Goal: Task Accomplishment & Management: Use online tool/utility

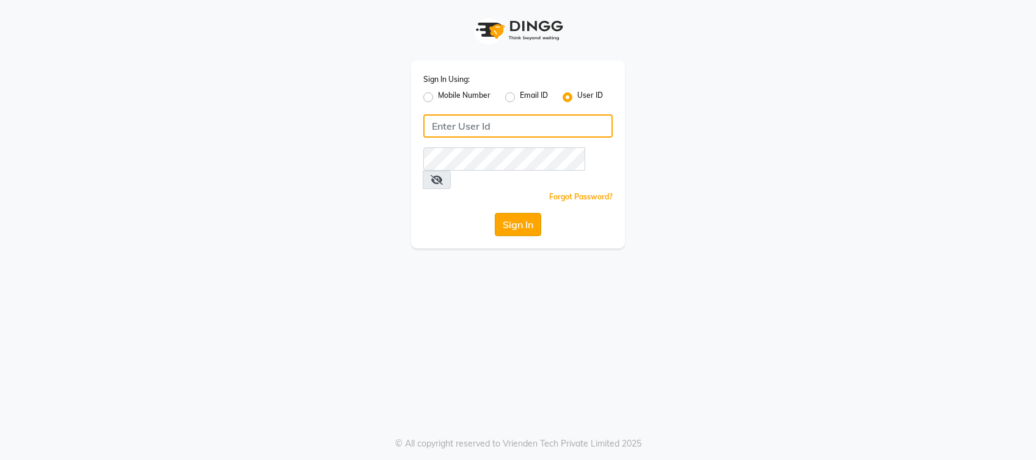
type input "jeanclaudeolivier"
click at [513, 213] on button "Sign In" at bounding box center [518, 224] width 46 height 23
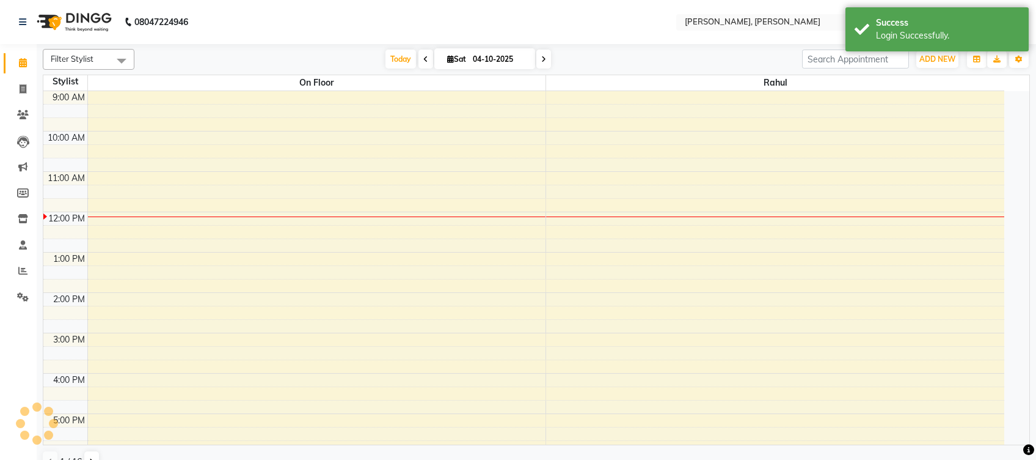
select select "en"
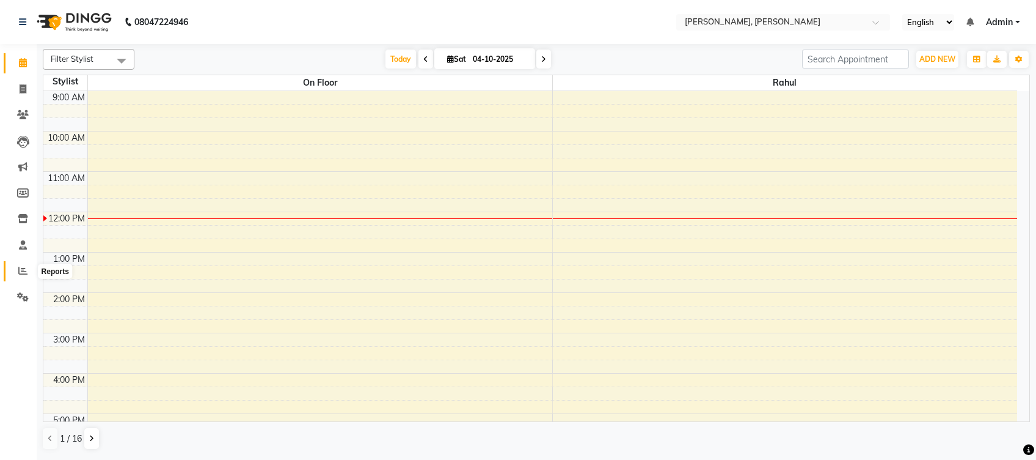
click at [24, 272] on icon at bounding box center [22, 270] width 9 height 9
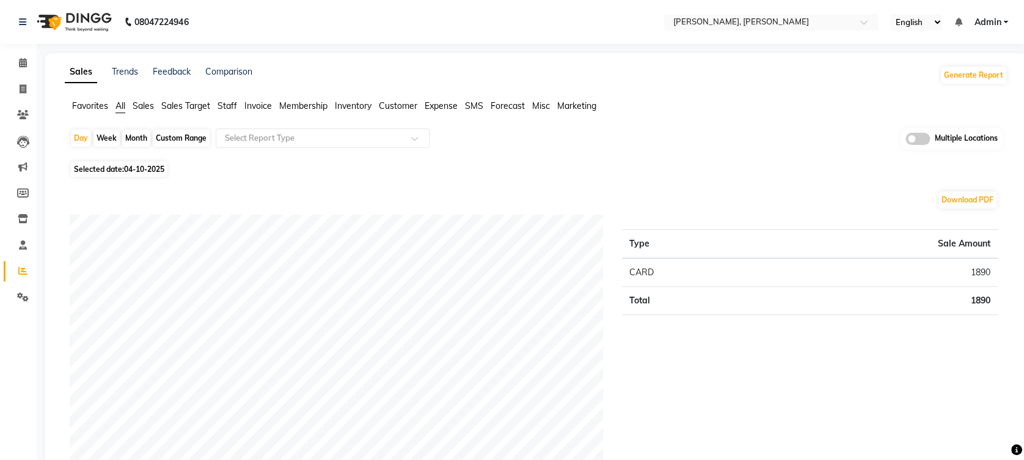
click at [130, 139] on div "Month" at bounding box center [136, 138] width 28 height 17
select select "10"
select select "2025"
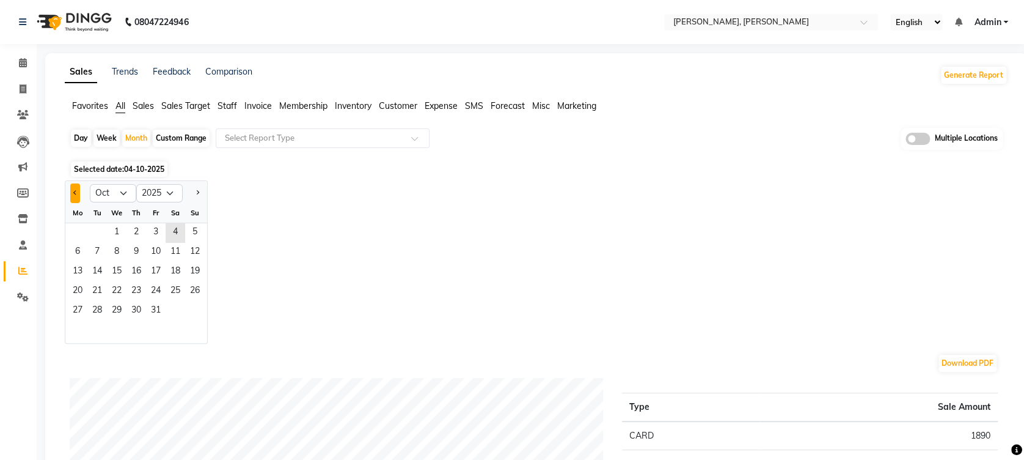
click at [75, 191] on span "Previous month" at bounding box center [75, 192] width 4 height 4
select select "9"
click at [73, 233] on span "1" at bounding box center [78, 233] width 20 height 20
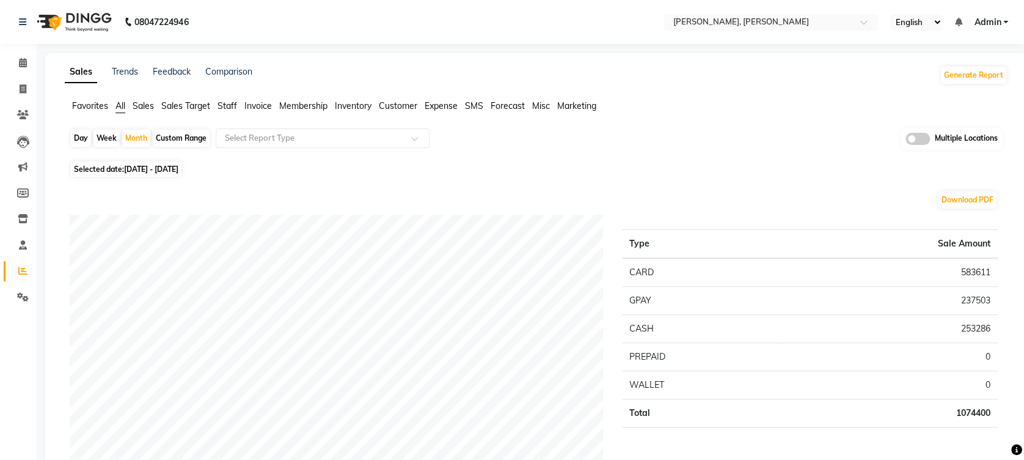
click at [145, 105] on span "Sales" at bounding box center [143, 105] width 21 height 11
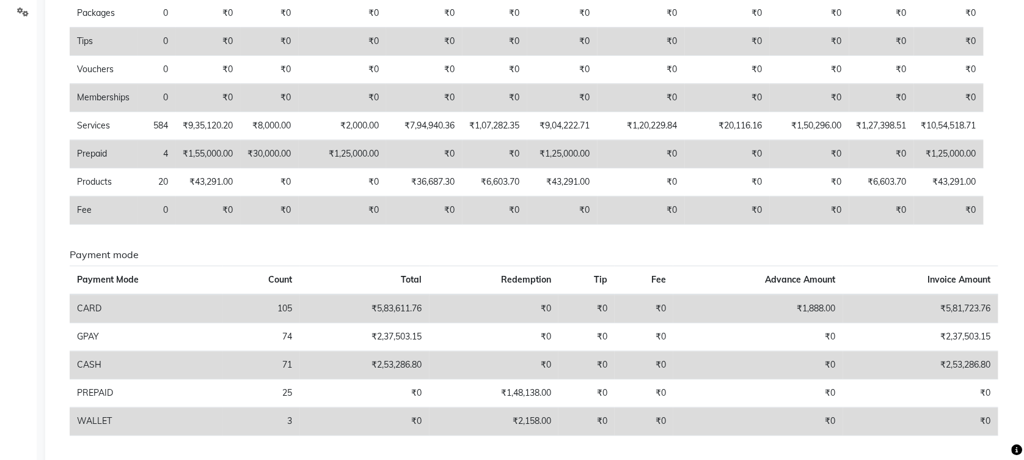
scroll to position [324, 0]
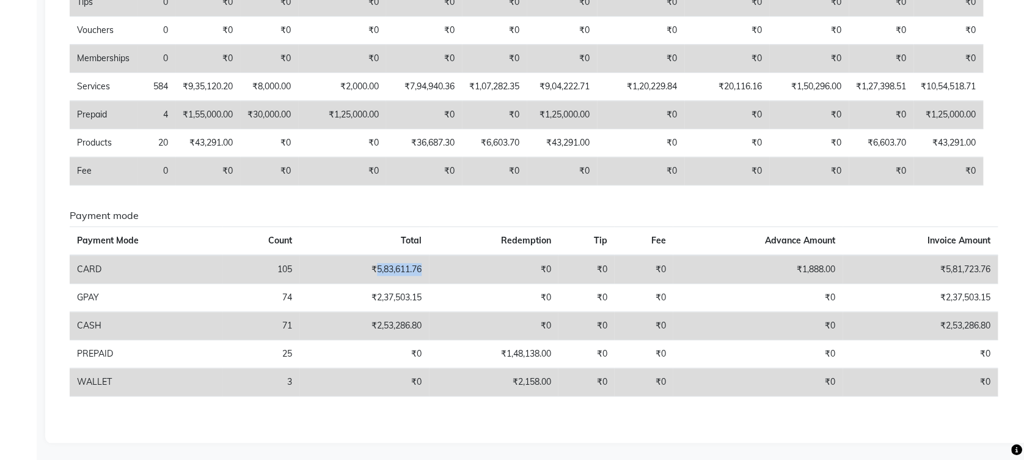
drag, startPoint x: 376, startPoint y: 265, endPoint x: 427, endPoint y: 271, distance: 51.6
click at [427, 271] on td "₹5,83,611.76" at bounding box center [364, 269] width 130 height 29
copy td "5,83,611.76"
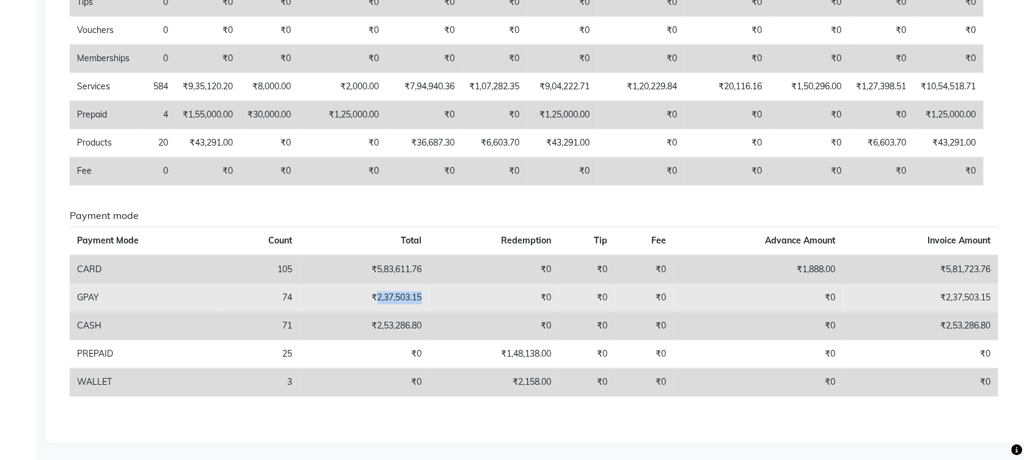
drag, startPoint x: 375, startPoint y: 295, endPoint x: 425, endPoint y: 299, distance: 50.9
click at [425, 299] on td "₹2,37,503.15" at bounding box center [364, 298] width 130 height 28
copy td "2,37,503.15"
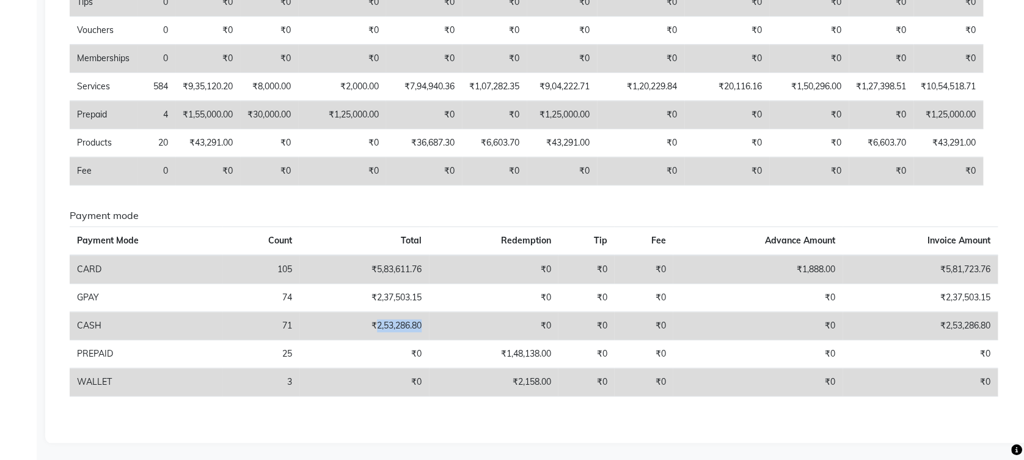
drag, startPoint x: 376, startPoint y: 321, endPoint x: 428, endPoint y: 324, distance: 51.4
click at [428, 324] on td "₹2,53,286.80" at bounding box center [364, 326] width 130 height 28
copy td "2,53,286.80"
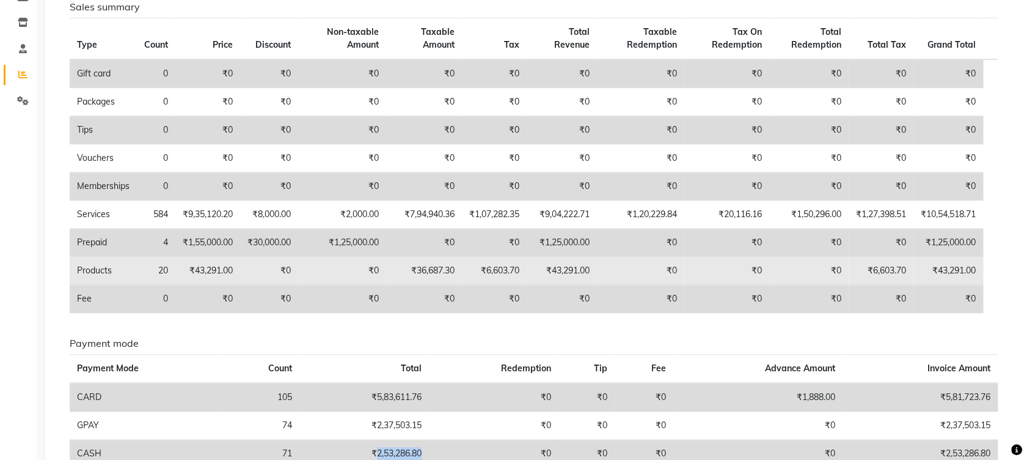
scroll to position [195, 0]
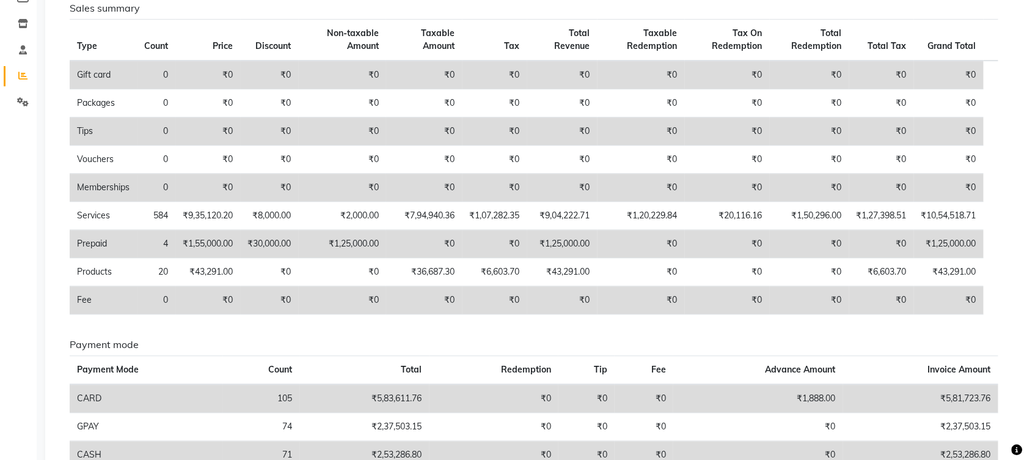
click at [401, 318] on div "Sales summary Type Count Price Discount Non-taxable Amount Taxable Amount Tax T…" at bounding box center [533, 162] width 947 height 321
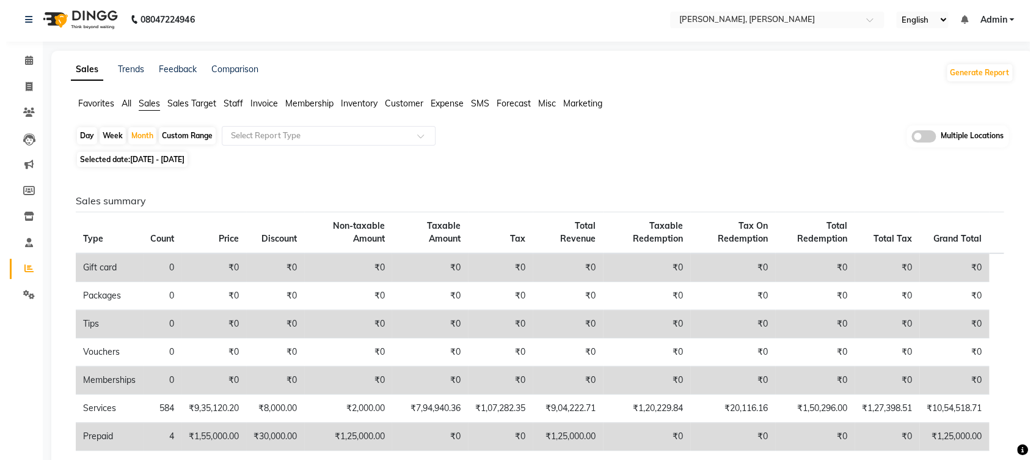
scroll to position [0, 0]
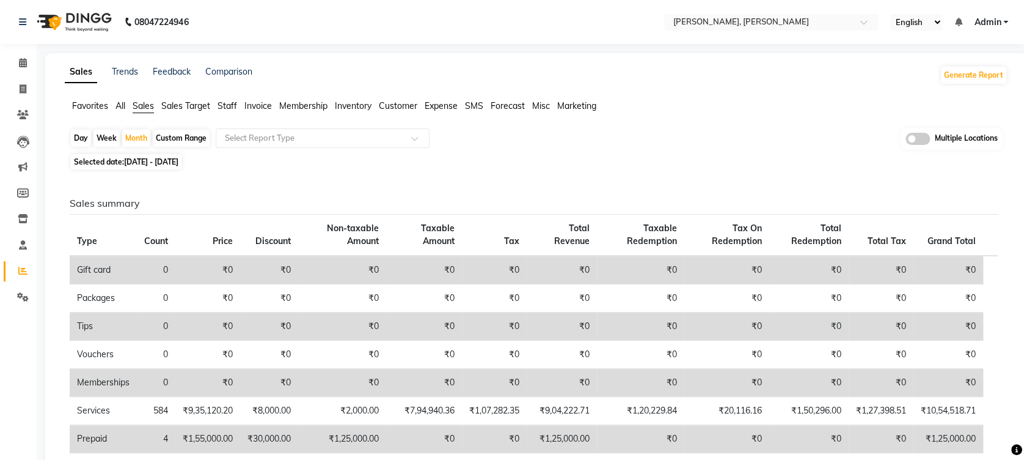
click at [140, 106] on span "Sales" at bounding box center [143, 105] width 21 height 11
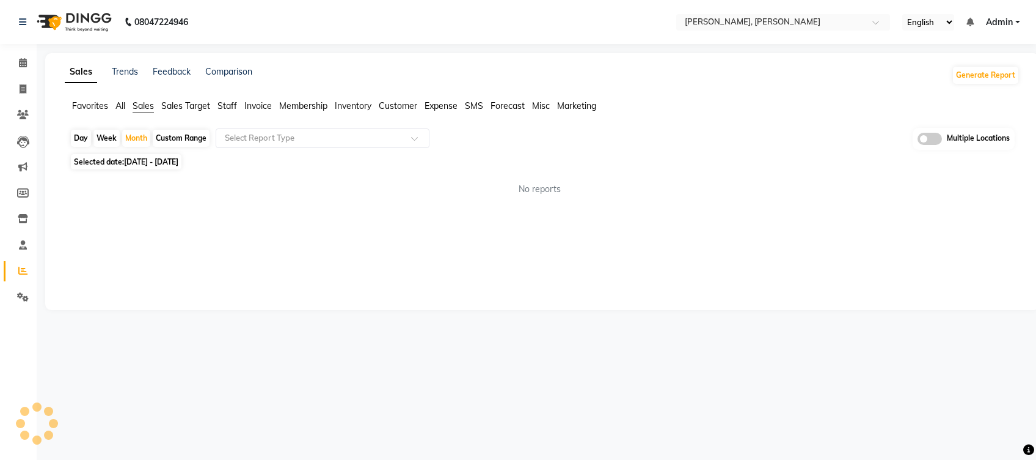
click at [140, 106] on span "Sales" at bounding box center [143, 105] width 21 height 11
click at [341, 137] on input "text" at bounding box center [310, 138] width 176 height 12
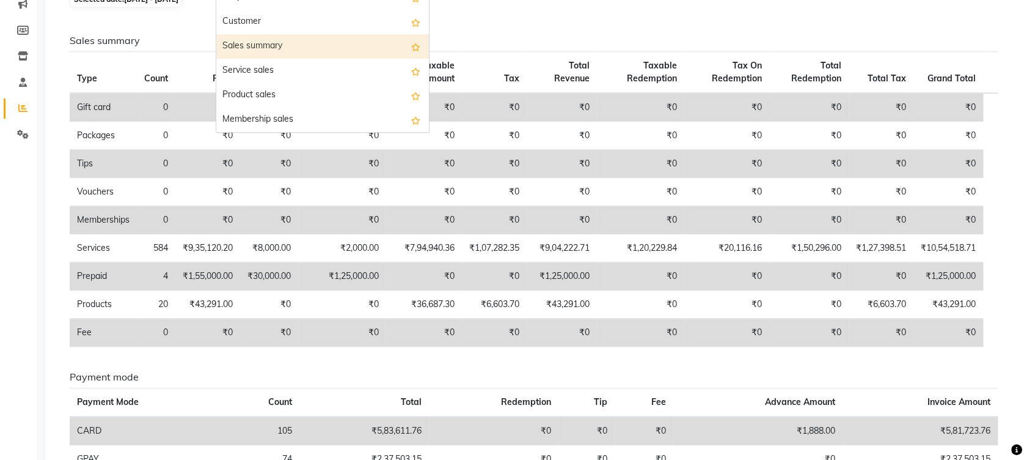
click at [311, 49] on div "Sales summary" at bounding box center [322, 46] width 213 height 24
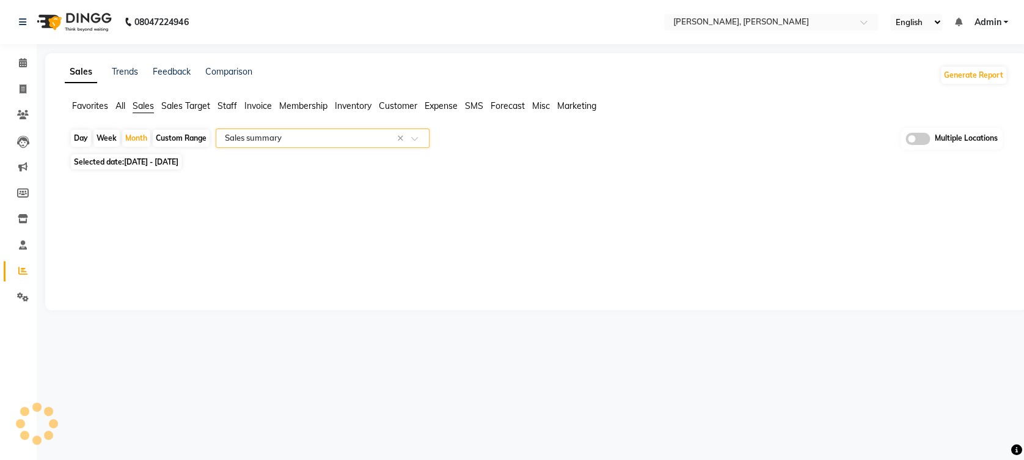
select select "full_report"
select select "csv"
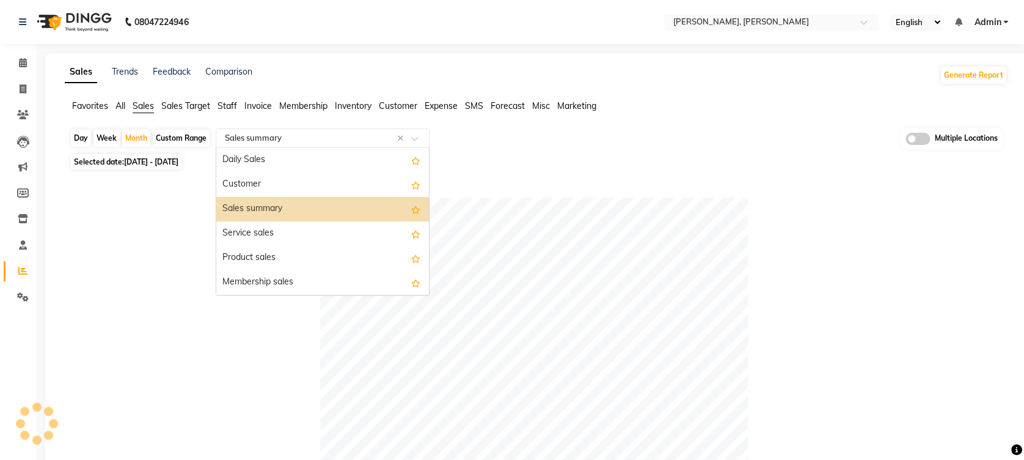
click at [415, 137] on span at bounding box center [418, 142] width 15 height 12
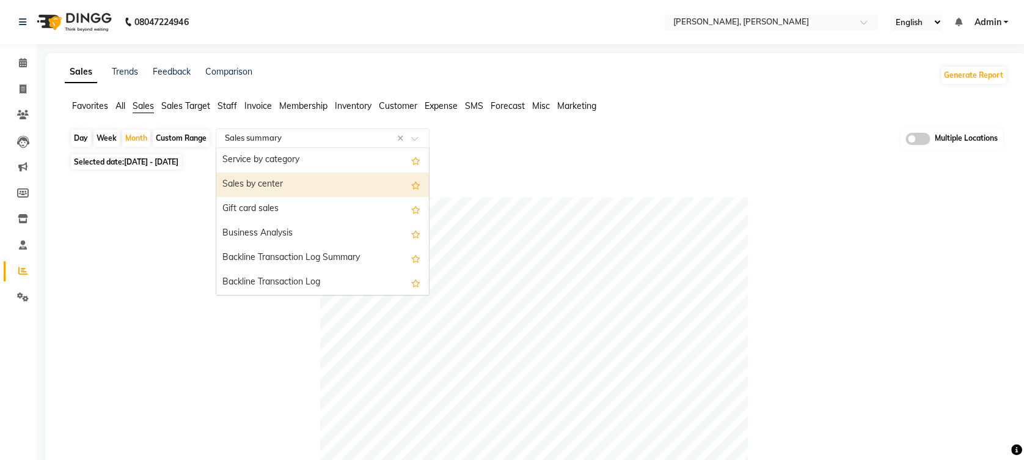
scroll to position [293, 0]
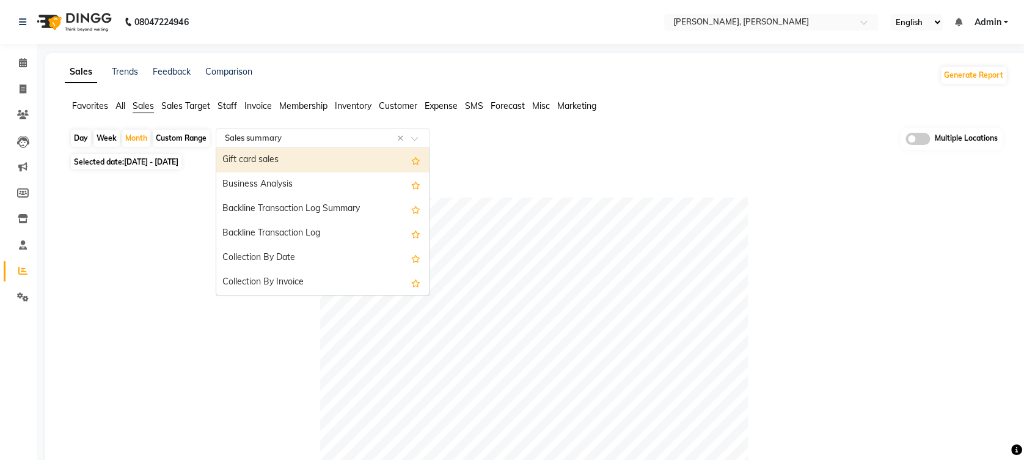
click at [229, 104] on span "Staff" at bounding box center [228, 105] width 20 height 11
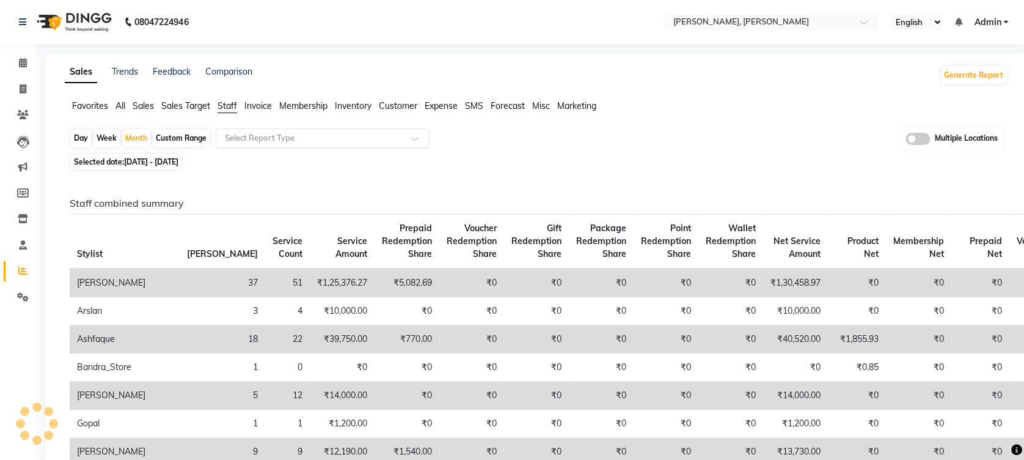
click at [307, 132] on input "text" at bounding box center [310, 138] width 176 height 12
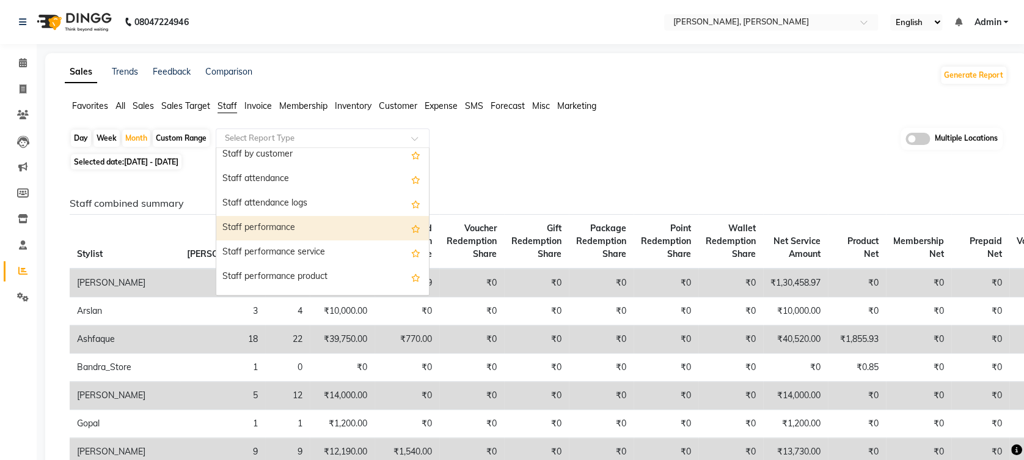
scroll to position [163, 0]
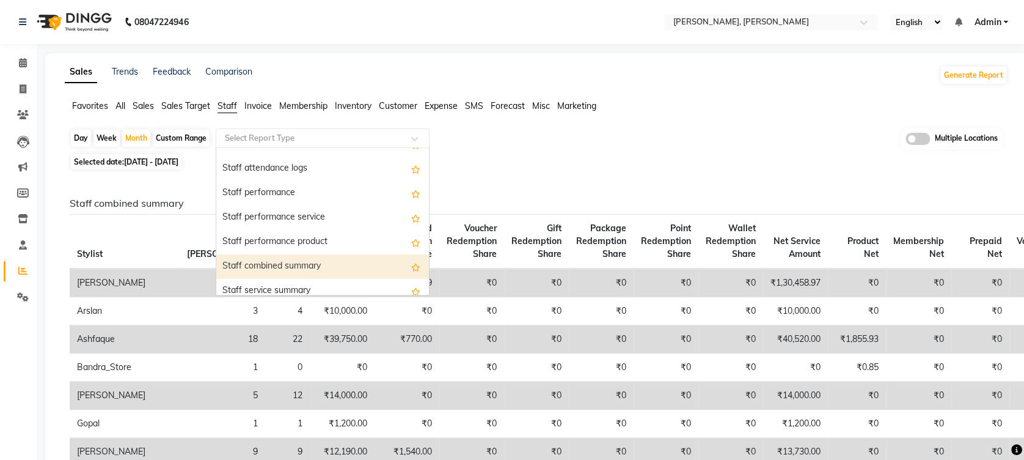
click at [299, 269] on div "Staff combined summary" at bounding box center [322, 266] width 213 height 24
select select "full_report"
select select "csv"
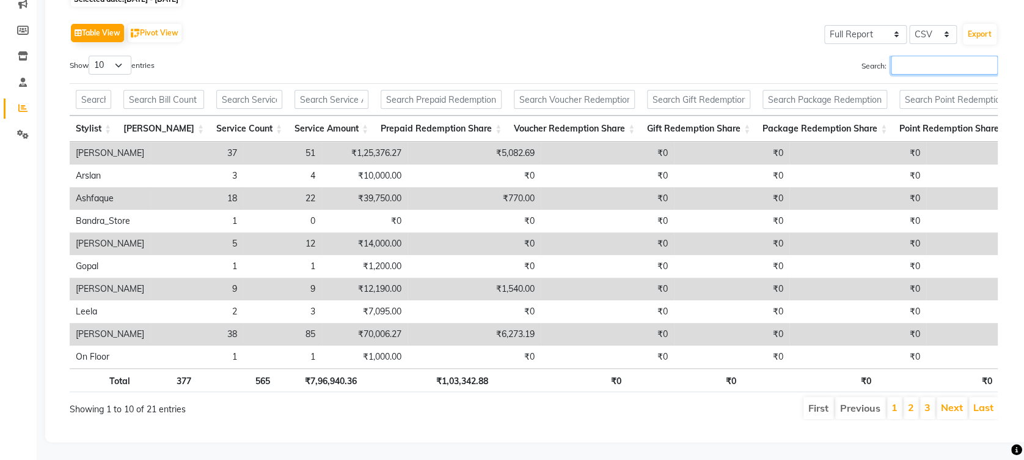
click at [914, 64] on input "Search:" at bounding box center [944, 65] width 107 height 19
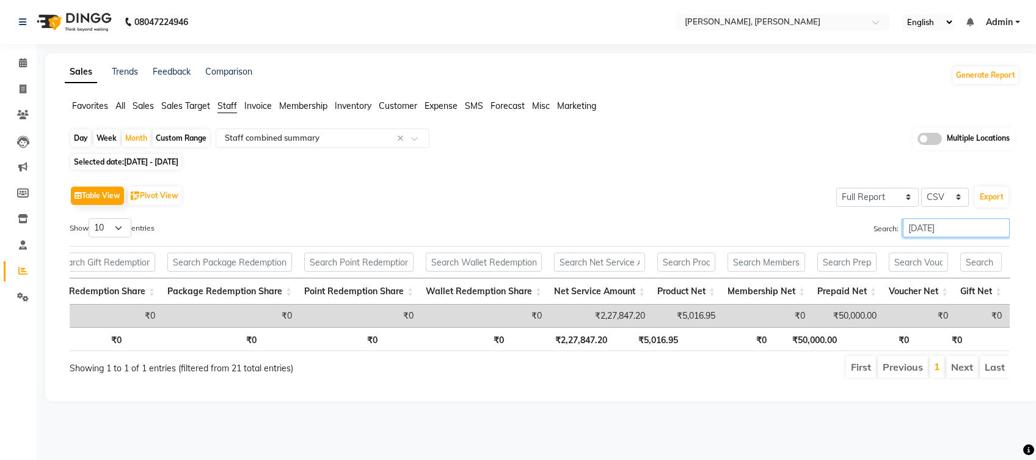
scroll to position [0, 0]
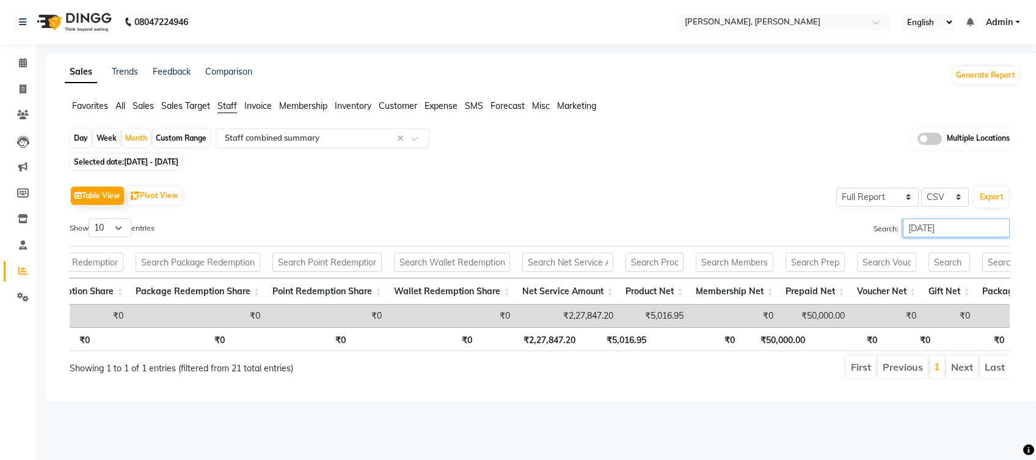
type input "[DATE]"
drag, startPoint x: 930, startPoint y: 230, endPoint x: 808, endPoint y: 232, distance: 122.2
click at [808, 232] on div "Search: [DATE]" at bounding box center [779, 230] width 461 height 24
drag, startPoint x: 670, startPoint y: 229, endPoint x: 694, endPoint y: 235, distance: 24.6
click at [692, 233] on div "Search: wasim" at bounding box center [779, 230] width 461 height 24
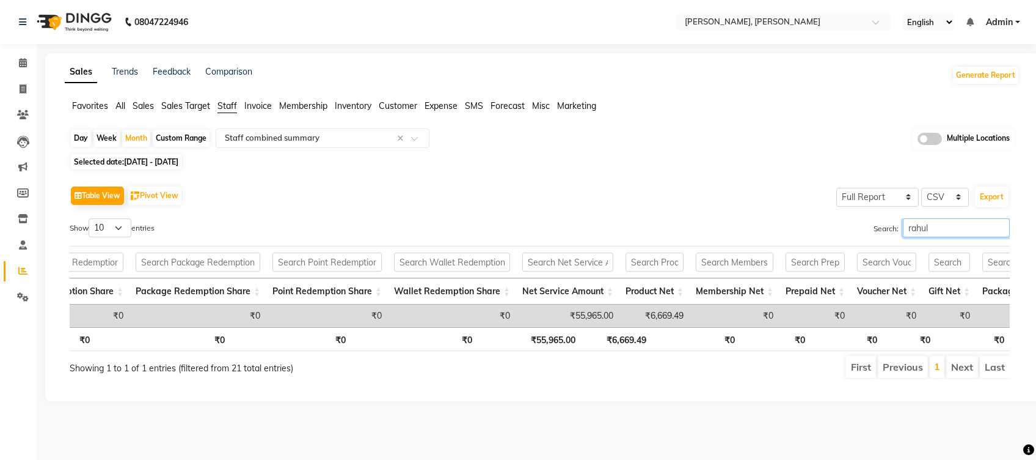
drag, startPoint x: 937, startPoint y: 221, endPoint x: 823, endPoint y: 217, distance: 114.4
click at [823, 217] on div "Table View Pivot View Select Full Report Filtered Report Select CSV PDF Export …" at bounding box center [540, 281] width 940 height 196
drag, startPoint x: 923, startPoint y: 230, endPoint x: 807, endPoint y: 232, distance: 116.1
click at [807, 232] on div "Search: abdu" at bounding box center [779, 230] width 461 height 24
type input "ash"
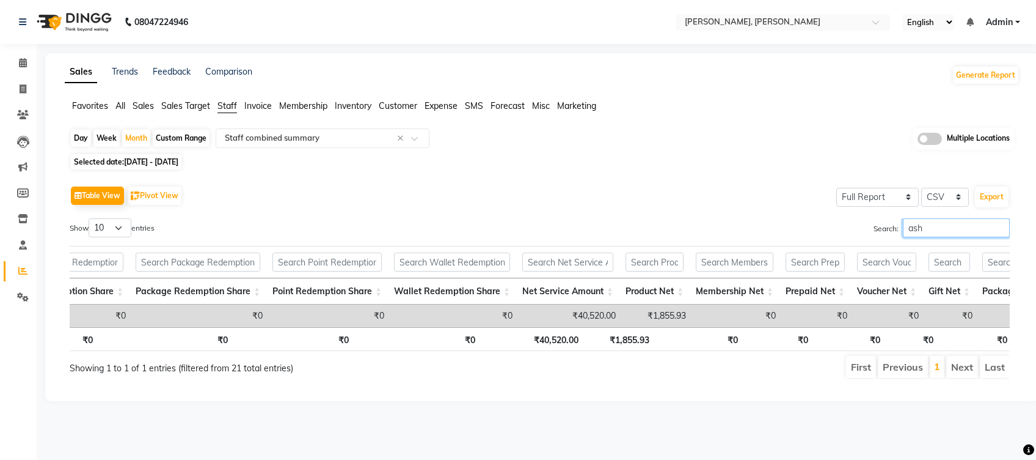
drag, startPoint x: 1002, startPoint y: 226, endPoint x: 886, endPoint y: 230, distance: 115.6
click at [1001, 227] on input "ash" at bounding box center [956, 227] width 107 height 19
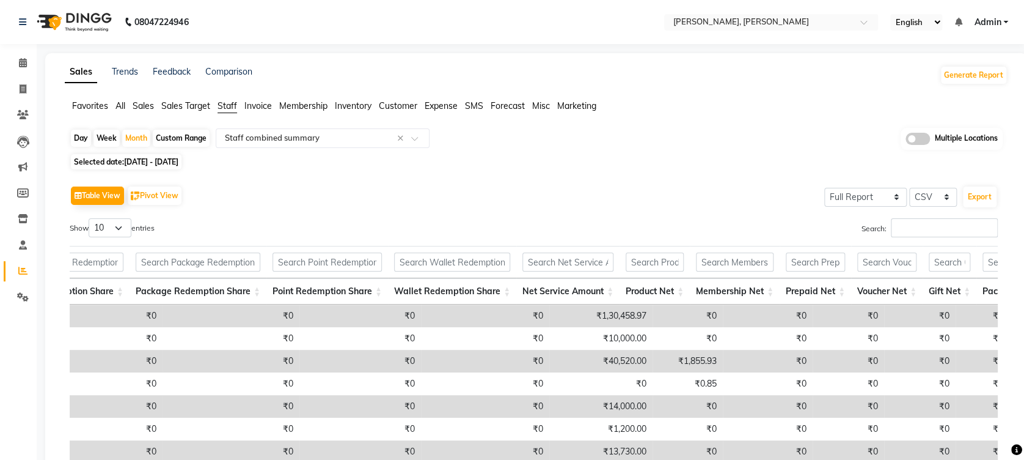
click at [537, 179] on div "Table View Pivot View Select Full Report Filtered Report Select CSV PDF Export …" at bounding box center [534, 382] width 948 height 419
click at [445, 101] on span "Expense" at bounding box center [441, 105] width 33 height 11
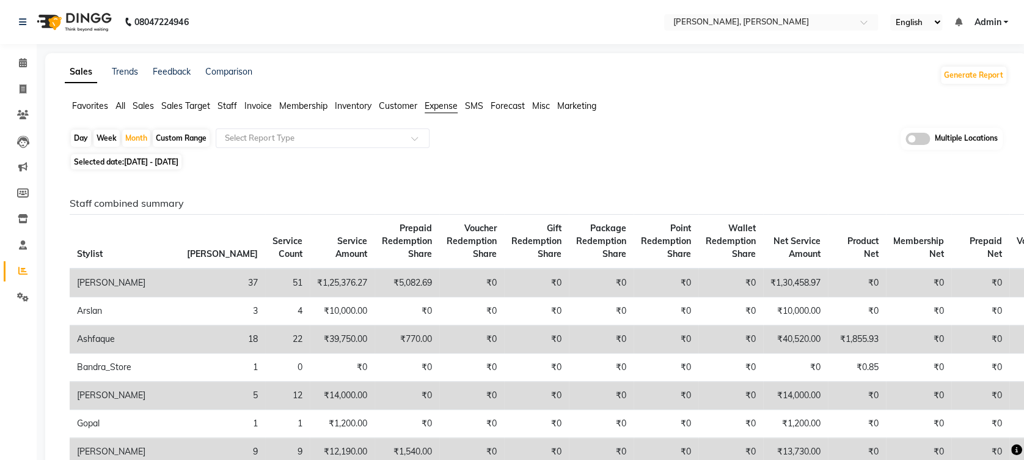
click at [288, 147] on div "Day Week Month Custom Range Select Report Type Multiple Locations" at bounding box center [536, 139] width 933 height 23
click at [313, 138] on input "text" at bounding box center [310, 138] width 176 height 12
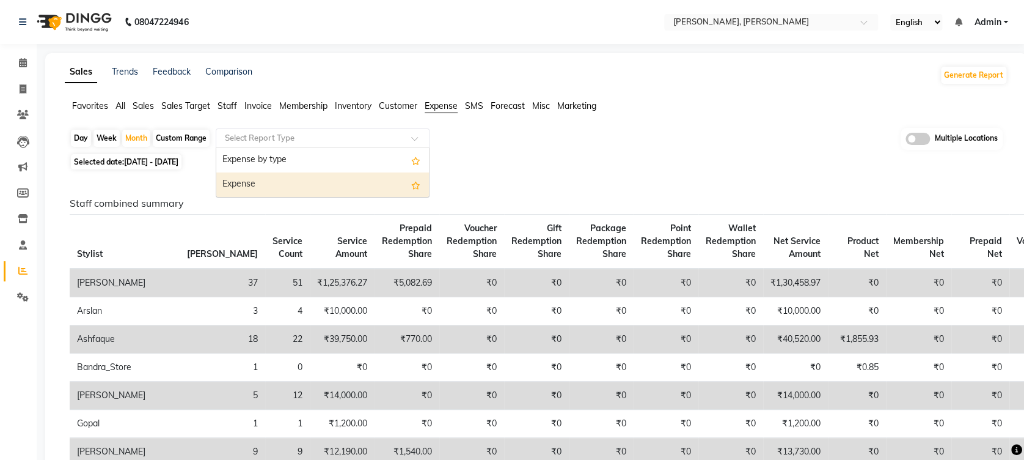
click at [310, 184] on div "Expense" at bounding box center [322, 184] width 213 height 24
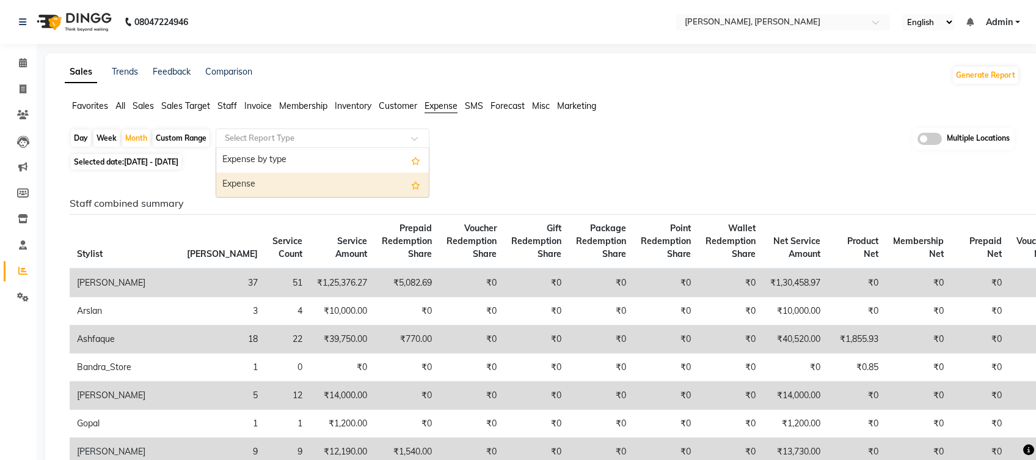
select select "full_report"
select select "csv"
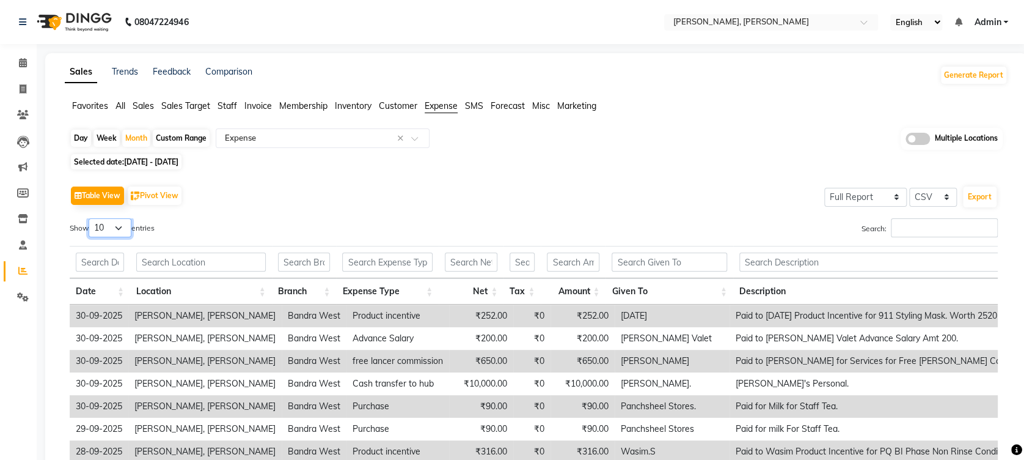
click at [123, 222] on select "10 25 50 100" at bounding box center [110, 227] width 43 height 19
select select "100"
click at [90, 218] on select "10 25 50 100" at bounding box center [110, 227] width 43 height 19
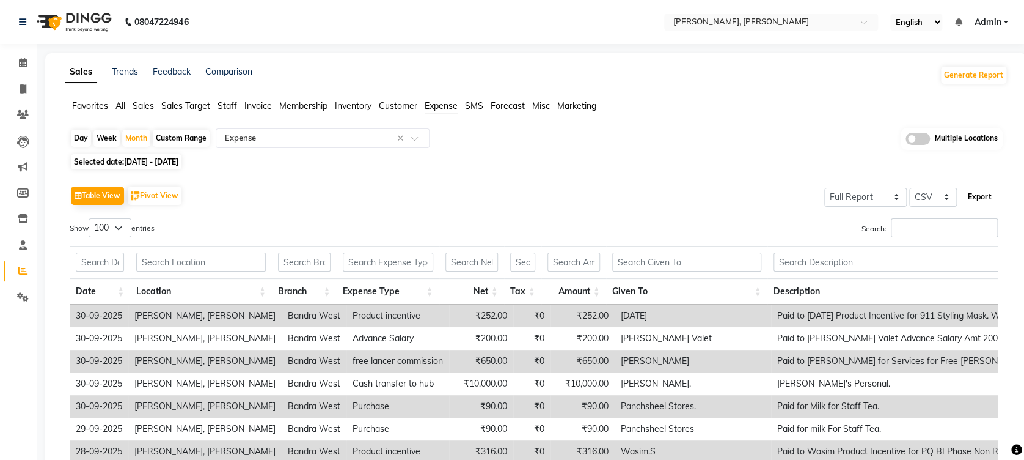
click at [990, 196] on button "Export" at bounding box center [980, 196] width 34 height 21
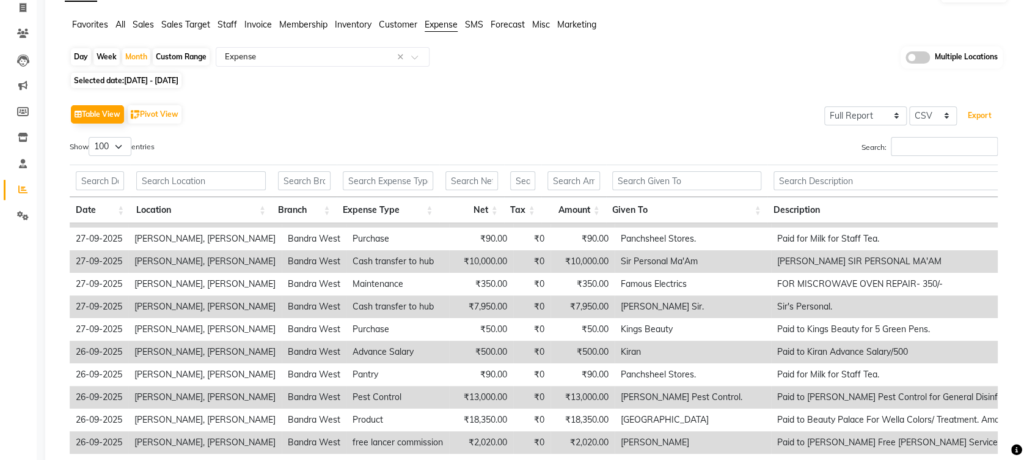
scroll to position [163, 0]
